Goal: Entertainment & Leisure: Consume media (video, audio)

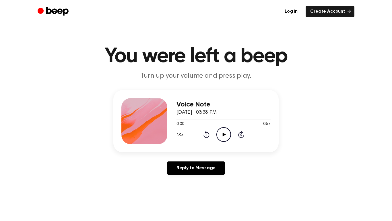
click at [226, 130] on icon "Play Audio" at bounding box center [224, 134] width 15 height 15
click at [225, 130] on icon "Pause Audio" at bounding box center [224, 134] width 15 height 15
drag, startPoint x: 218, startPoint y: 120, endPoint x: 199, endPoint y: 119, distance: 19.0
click at [199, 119] on div at bounding box center [224, 118] width 94 height 5
click at [222, 133] on icon "Play Audio" at bounding box center [224, 134] width 15 height 15
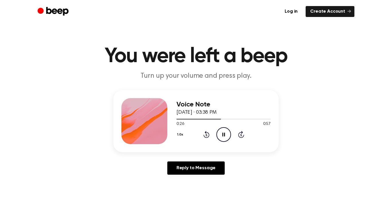
click at [222, 133] on icon "Pause Audio" at bounding box center [224, 134] width 15 height 15
click at [222, 133] on icon "Play Audio" at bounding box center [224, 134] width 15 height 15
click at [222, 133] on icon "Pause Audio" at bounding box center [224, 134] width 15 height 15
click at [222, 133] on icon "Play Audio" at bounding box center [224, 134] width 15 height 15
click at [222, 133] on icon "Pause Audio" at bounding box center [224, 134] width 15 height 15
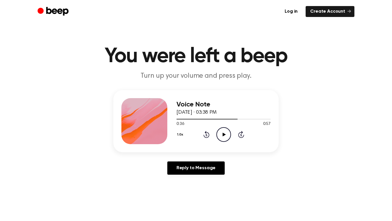
click at [222, 133] on icon "Play Audio" at bounding box center [224, 134] width 15 height 15
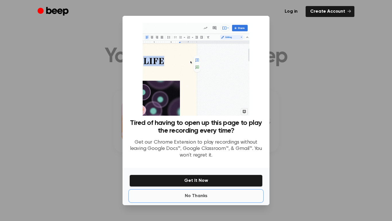
click at [196, 196] on button "No Thanks" at bounding box center [196, 195] width 133 height 11
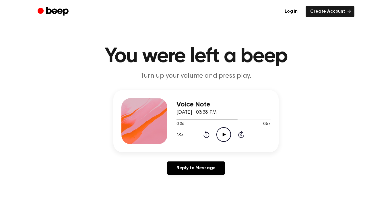
click at [217, 137] on circle at bounding box center [224, 134] width 14 height 14
click at [204, 131] on icon "Rewind 5 seconds" at bounding box center [206, 133] width 6 height 7
click at [223, 132] on icon "Play Audio" at bounding box center [224, 134] width 15 height 15
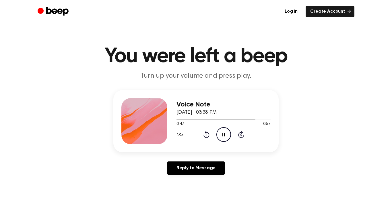
click at [188, 137] on div "1.0x Rewind 5 seconds Pause Audio Skip 5 seconds" at bounding box center [224, 134] width 94 height 15
click at [214, 136] on div "1.0x Rewind 5 seconds Pause Audio Skip 5 seconds" at bounding box center [224, 134] width 94 height 15
click at [218, 137] on icon "Pause Audio" at bounding box center [224, 134] width 15 height 15
click at [209, 134] on icon at bounding box center [207, 134] width 6 height 7
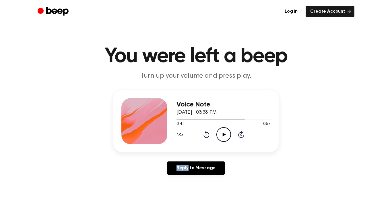
click at [228, 134] on icon "Play Audio" at bounding box center [224, 134] width 15 height 15
click at [206, 133] on icon at bounding box center [207, 134] width 6 height 7
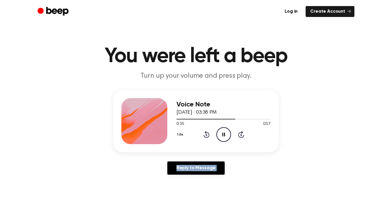
click at [206, 133] on icon at bounding box center [207, 134] width 6 height 7
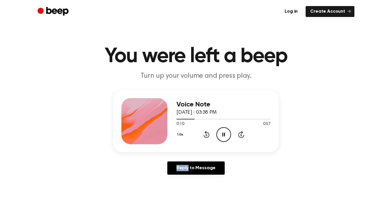
click at [206, 133] on icon at bounding box center [207, 134] width 6 height 7
click at [224, 135] on icon "Pause Audio" at bounding box center [224, 134] width 15 height 15
click at [224, 135] on icon "Play Audio" at bounding box center [224, 134] width 15 height 15
click at [224, 135] on icon "Pause Audio" at bounding box center [224, 134] width 15 height 15
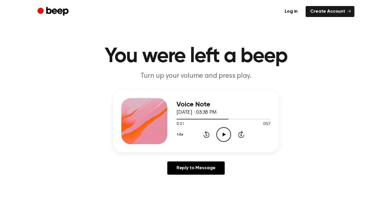
click at [224, 135] on icon "Play Audio" at bounding box center [224, 134] width 15 height 15
click at [224, 135] on icon "Pause Audio" at bounding box center [224, 134] width 15 height 15
click at [207, 137] on icon at bounding box center [207, 134] width 6 height 7
click at [208, 134] on icon "Rewind 5 seconds" at bounding box center [206, 133] width 6 height 7
click at [221, 132] on icon "Play Audio" at bounding box center [224, 134] width 15 height 15
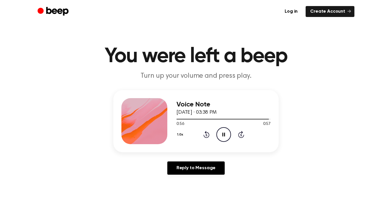
click at [221, 132] on icon "Pause Audio" at bounding box center [224, 134] width 15 height 15
click at [221, 132] on icon "Play Audio" at bounding box center [224, 134] width 15 height 15
click at [228, 134] on icon "Play Audio" at bounding box center [224, 134] width 15 height 15
click at [228, 134] on icon "Pause Audio" at bounding box center [224, 134] width 15 height 15
click at [221, 136] on icon "Play Audio" at bounding box center [224, 134] width 15 height 15
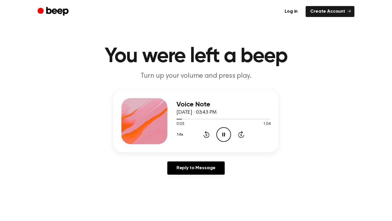
click at [221, 136] on icon "Pause Audio" at bounding box center [224, 134] width 15 height 15
click at [229, 130] on icon "Play Audio" at bounding box center [224, 134] width 15 height 15
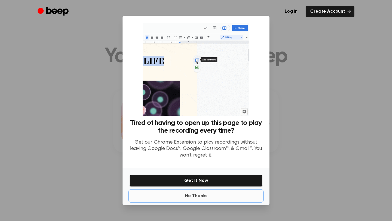
click at [200, 198] on button "No Thanks" at bounding box center [196, 195] width 133 height 11
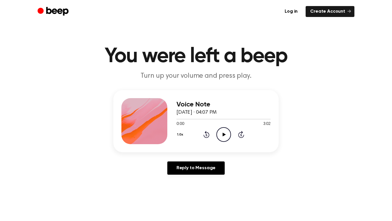
click at [226, 128] on icon "Play Audio" at bounding box center [224, 134] width 15 height 15
click at [226, 128] on icon "Pause Audio" at bounding box center [224, 134] width 15 height 15
click at [206, 130] on div "1.0x Rewind 5 seconds Play Audio Skip 5 seconds" at bounding box center [224, 134] width 94 height 15
click at [209, 134] on icon at bounding box center [207, 134] width 6 height 7
click at [223, 136] on icon "Play Audio" at bounding box center [224, 134] width 15 height 15
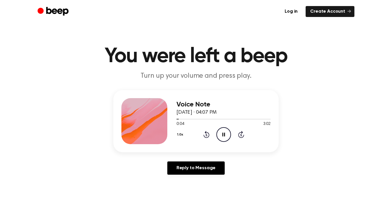
click at [223, 136] on icon at bounding box center [224, 134] width 3 height 4
click at [215, 131] on div "1.0x Rewind 5 seconds Play Audio Skip 5 seconds" at bounding box center [224, 134] width 94 height 15
click at [221, 133] on icon "Play Audio" at bounding box center [224, 134] width 15 height 15
click at [224, 140] on icon "Play Audio" at bounding box center [224, 134] width 15 height 15
click at [221, 135] on icon "Play Audio" at bounding box center [224, 134] width 15 height 15
